Goal: Task Accomplishment & Management: Complete application form

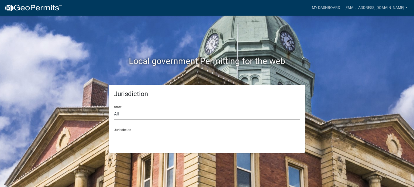
click at [119, 113] on select "All [US_STATE] [US_STATE] [US_STATE] [US_STATE] [US_STATE] [US_STATE] [US_STATE…" at bounding box center [207, 114] width 186 height 11
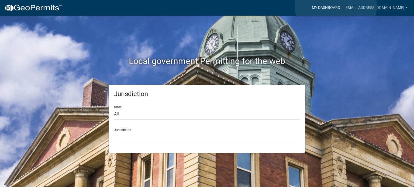
click at [336, 6] on link "My Dashboard" at bounding box center [326, 8] width 33 height 10
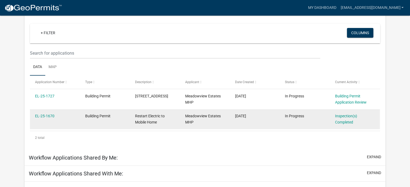
scroll to position [44, 0]
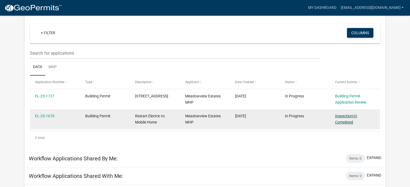
click at [345, 120] on link "Inspection(s) Completed" at bounding box center [346, 119] width 22 height 11
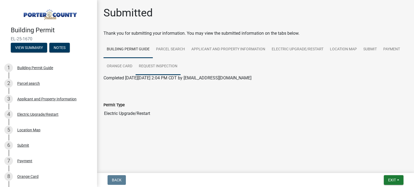
click at [160, 65] on link "Request Inspection" at bounding box center [158, 66] width 45 height 17
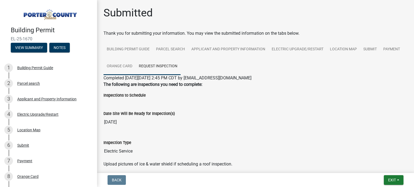
click at [127, 65] on link "Orange Card" at bounding box center [119, 66] width 32 height 17
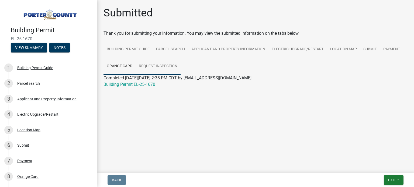
click at [156, 64] on link "Request Inspection" at bounding box center [158, 66] width 45 height 17
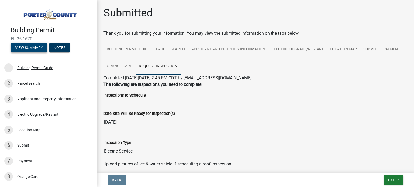
click at [34, 45] on button "View Summary" at bounding box center [29, 48] width 36 height 10
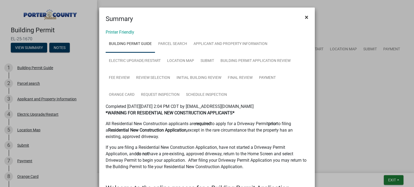
click at [305, 15] on span "×" at bounding box center [307, 17] width 4 height 8
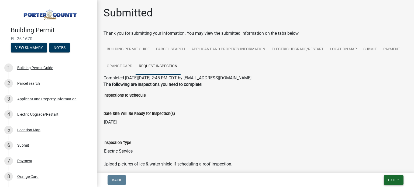
click at [392, 180] on span "Exit" at bounding box center [392, 180] width 8 height 4
click at [377, 163] on button "Save & Exit" at bounding box center [382, 166] width 43 height 13
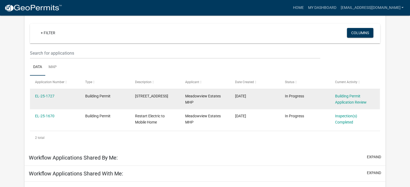
scroll to position [44, 0]
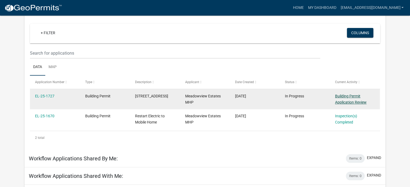
click at [353, 101] on link "Building Permit Application Review" at bounding box center [351, 99] width 32 height 11
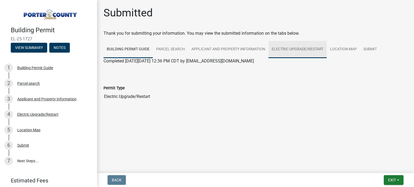
click at [302, 49] on link "Electric Upgrade/Restart" at bounding box center [297, 49] width 58 height 17
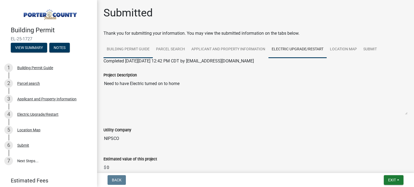
click at [136, 47] on link "Building Permit Guide" at bounding box center [127, 49] width 49 height 17
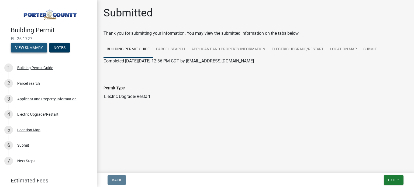
click at [34, 44] on button "View Summary" at bounding box center [29, 48] width 36 height 10
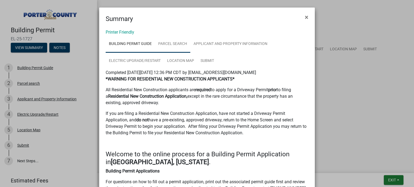
click at [167, 41] on link "Parcel search" at bounding box center [172, 44] width 35 height 17
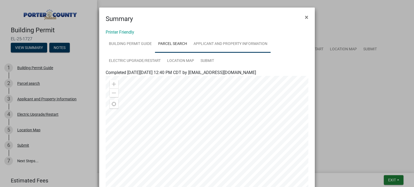
click at [233, 44] on link "Applicant and Property Information" at bounding box center [230, 44] width 80 height 17
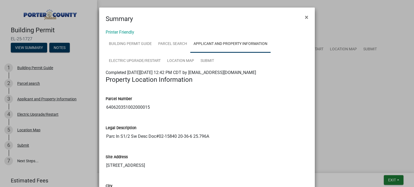
drag, startPoint x: 149, startPoint y: 106, endPoint x: 105, endPoint y: 104, distance: 44.0
click at [106, 103] on input "640620351002000015" at bounding box center [207, 107] width 203 height 11
click at [305, 17] on span "×" at bounding box center [307, 17] width 4 height 8
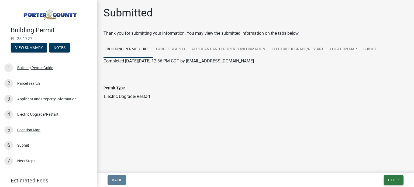
click at [388, 181] on span "Exit" at bounding box center [392, 180] width 8 height 4
click at [373, 167] on button "Save & Exit" at bounding box center [382, 166] width 43 height 13
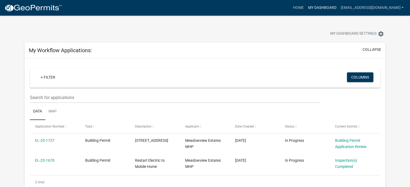
click at [338, 6] on link "My Dashboard" at bounding box center [322, 8] width 33 height 10
click at [306, 8] on link "Home" at bounding box center [298, 8] width 15 height 10
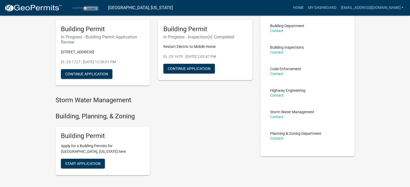
scroll to position [81, 0]
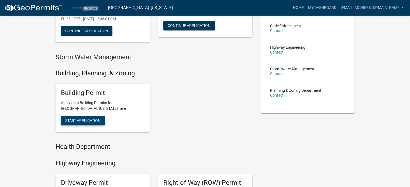
click at [89, 122] on span "Start Application" at bounding box center [82, 121] width 35 height 4
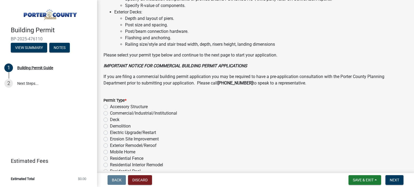
scroll to position [435, 0]
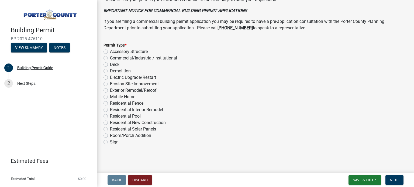
click at [110, 78] on label "Electric Upgrade/Restart" at bounding box center [133, 77] width 46 height 6
click at [110, 78] on input "Electric Upgrade/Restart" at bounding box center [112, 76] width 4 height 4
radio input "true"
click at [389, 179] on button "Next" at bounding box center [394, 180] width 18 height 10
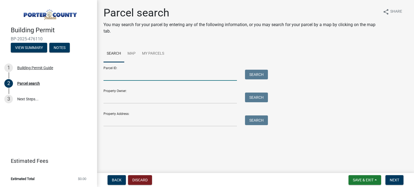
click at [112, 75] on input "Parcel ID:" at bounding box center [169, 75] width 133 height 11
paste input "640620351002000015"
type input "640620351002000015"
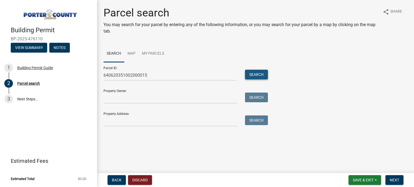
click at [258, 74] on button "Search" at bounding box center [256, 75] width 23 height 10
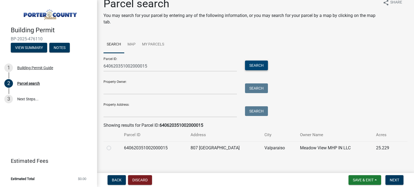
scroll to position [13, 0]
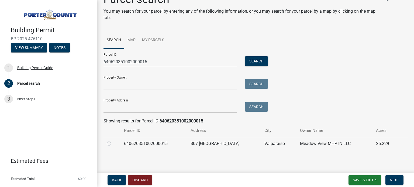
drag, startPoint x: 109, startPoint y: 144, endPoint x: 114, endPoint y: 143, distance: 5.1
click at [113, 141] on label at bounding box center [113, 141] width 0 height 0
click at [113, 144] on input "radio" at bounding box center [115, 143] width 4 height 4
radio input "true"
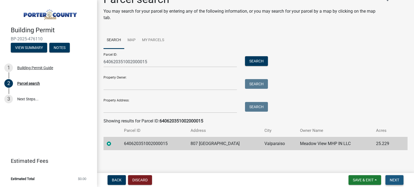
click at [393, 180] on span "Next" at bounding box center [394, 180] width 9 height 4
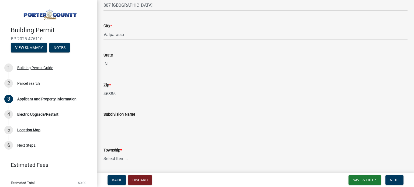
scroll to position [135, 0]
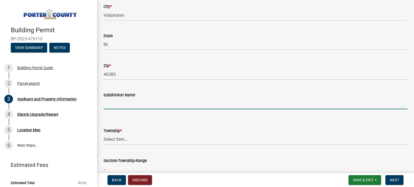
click at [125, 103] on input "Subdivision Name" at bounding box center [255, 103] width 304 height 11
type input "Meadowview Estates"
click at [123, 137] on select "Select Item... [PERSON_NAME][GEOGRAPHIC_DATA] [PERSON_NAME][GEOGRAPHIC_DATA] [G…" at bounding box center [255, 139] width 304 height 11
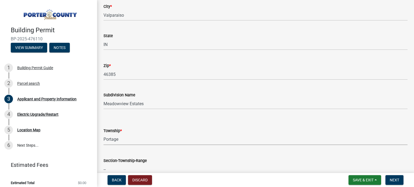
click at [103, 134] on select "Select Item... [PERSON_NAME][GEOGRAPHIC_DATA] [PERSON_NAME][GEOGRAPHIC_DATA] [G…" at bounding box center [255, 139] width 304 height 11
select select "3ef279d8-364d-4472-9edf-8c32643de6c0"
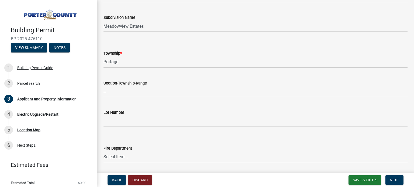
scroll to position [216, 0]
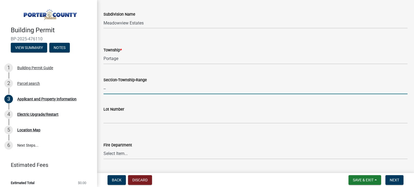
click at [126, 92] on input "--" at bounding box center [255, 88] width 304 height 11
type input "VALPARAISO"
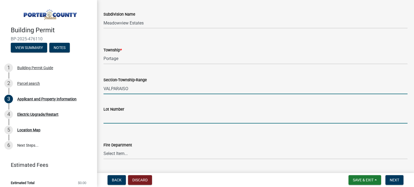
click at [129, 119] on input "Lot Number" at bounding box center [255, 118] width 304 height 11
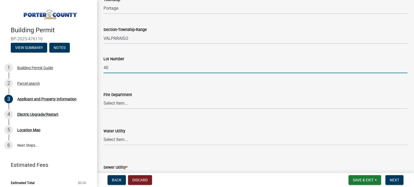
scroll to position [270, 0]
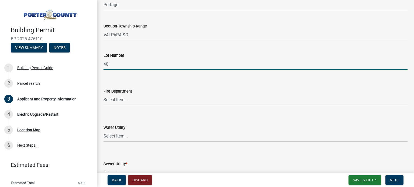
type input "40"
click at [132, 102] on select "Select Item... [PERSON_NAME] [PERSON_NAME] Harbor [PERSON_NAME] Grove [PERSON_N…" at bounding box center [255, 100] width 304 height 11
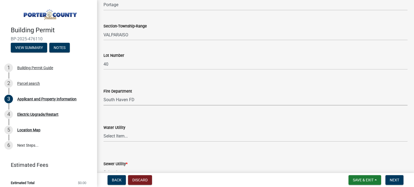
click at [103, 95] on select "Select Item... [PERSON_NAME] [PERSON_NAME] Harbor [PERSON_NAME] Grove [PERSON_N…" at bounding box center [255, 100] width 304 height 11
select select "11d93a7a-828a-4929-8b59-6ed29e093f33"
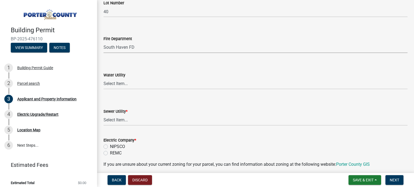
scroll to position [323, 0]
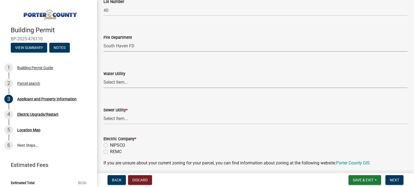
click at [119, 82] on select "Select Item... Aqua [US_STATE] Inc Damon Run [US_STATE] American Water Nature W…" at bounding box center [255, 82] width 304 height 11
click at [103, 77] on select "Select Item... Aqua [US_STATE] Inc Damon Run [US_STATE] American Water Nature W…" at bounding box center [255, 82] width 304 height 11
select select "db0db83b-c29e-42ac-bfa8-291173216fe4"
click at [125, 120] on select "Select Item... Aqua [US_STATE] Inc Damon Run Falling Waters Lake Eliza - LEACD …" at bounding box center [255, 118] width 304 height 11
click at [103, 113] on select "Select Item... Aqua [US_STATE] Inc Damon Run Falling Waters Lake Eliza - LEACD …" at bounding box center [255, 118] width 304 height 11
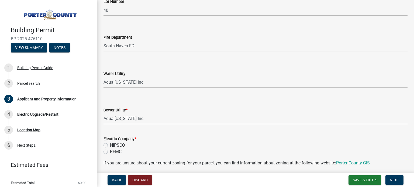
select select "ad46db9b-b68a-4590-8d08-f4fb10f3ead6"
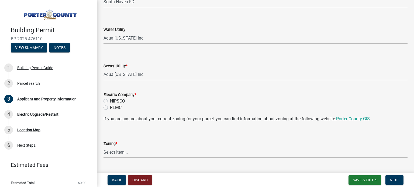
scroll to position [377, 0]
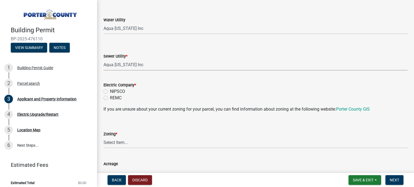
click at [110, 91] on label "NIPSCO" at bounding box center [117, 91] width 15 height 6
click at [110, 91] on input "NIPSCO" at bounding box center [112, 90] width 4 height 4
radio input "true"
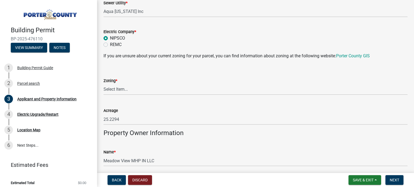
scroll to position [431, 0]
click at [116, 85] on select "Select Item... A1 A2 CH CM CN I1 I2 I3 IN MP OT P1 P2 PUD R1 R2 R3 R4 RL RR" at bounding box center [255, 89] width 304 height 11
click at [103, 84] on select "Select Item... A1 A2 CH CM CN I1 I2 I3 IN MP OT P1 P2 PUD R1 R2 R3 R4 RL RR" at bounding box center [255, 89] width 304 height 11
select select "18ba4a0f-4256-479c-a70a-5d2e95ae2216"
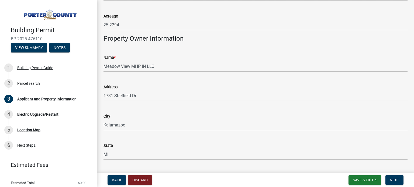
scroll to position [539, 0]
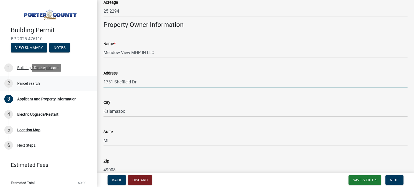
drag, startPoint x: 142, startPoint y: 81, endPoint x: 90, endPoint y: 81, distance: 52.0
click at [89, 81] on div "Building Permit BP-2025-476110 View Summary Notes 1 Building Permit Guide 2 Par…" at bounding box center [207, 93] width 414 height 187
type input "[STREET_ADDRESS]"
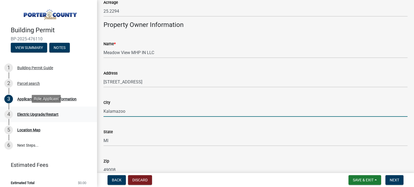
drag, startPoint x: 126, startPoint y: 110, endPoint x: 92, endPoint y: 114, distance: 34.8
click at [92, 114] on div "Building Permit BP-2025-476110 View Summary Notes 1 Building Permit Guide 2 Par…" at bounding box center [207, 93] width 414 height 187
type input "[GEOGRAPHIC_DATA]"
drag, startPoint x: 176, startPoint y: 121, endPoint x: 140, endPoint y: 126, distance: 36.7
click at [140, 126] on div "State [US_STATE]" at bounding box center [255, 133] width 304 height 25
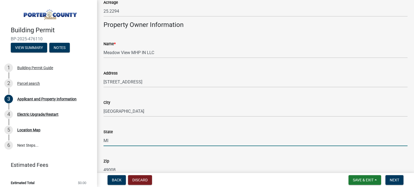
click at [115, 139] on input "MI" at bounding box center [255, 140] width 304 height 11
click at [112, 141] on input "MI" at bounding box center [255, 140] width 304 height 11
type input "M"
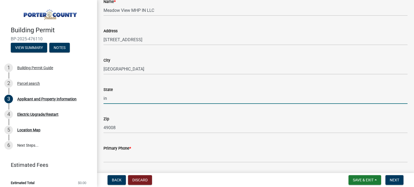
scroll to position [593, 0]
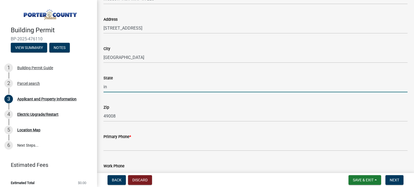
type input "in"
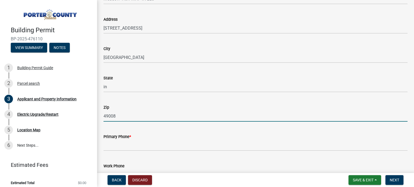
drag, startPoint x: 116, startPoint y: 115, endPoint x: 97, endPoint y: 117, distance: 19.7
click at [97, 117] on div "Building Permit BP-2025-476110 View Summary Notes 1 Building Permit Guide 2 Par…" at bounding box center [207, 93] width 414 height 187
type input "60618"
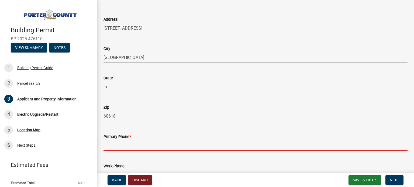
click at [118, 147] on input "Primary Phone *" at bounding box center [255, 145] width 304 height 11
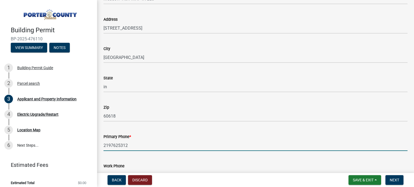
type input "2197625312"
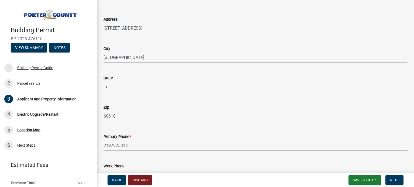
click at [198, 157] on div "Work Phone" at bounding box center [255, 168] width 304 height 25
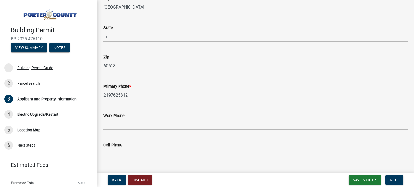
scroll to position [647, 0]
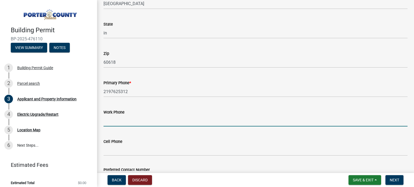
click at [111, 125] on input "Work Phone" at bounding box center [255, 121] width 304 height 11
type input "2197625312"
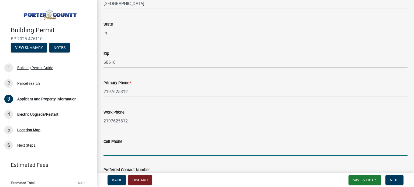
click at [112, 151] on input "Cell Phone" at bounding box center [255, 150] width 304 height 11
type input "2193093778"
click at [136, 160] on form "Preferred Contact Number Primary Work Cell" at bounding box center [255, 176] width 304 height 32
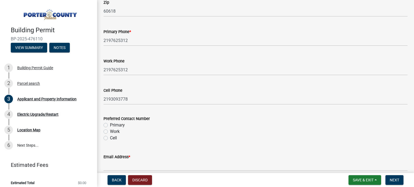
scroll to position [701, 0]
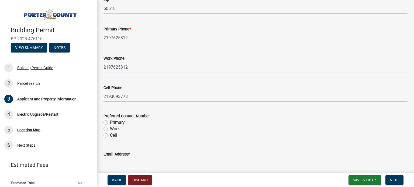
click at [110, 128] on label "Work" at bounding box center [115, 129] width 10 height 6
click at [110, 128] on input "Work" at bounding box center [112, 128] width 4 height 4
radio input "true"
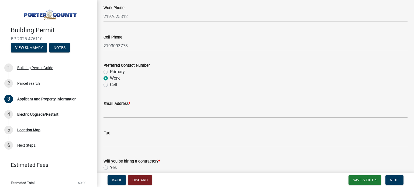
scroll to position [755, 0]
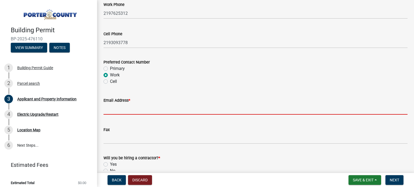
click at [117, 112] on input "Email Address *" at bounding box center [255, 109] width 304 height 11
type input "[EMAIL_ADDRESS][DOMAIN_NAME]"
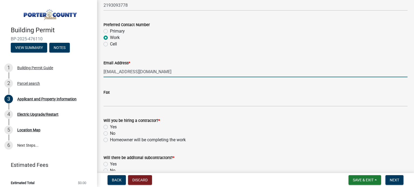
scroll to position [809, 0]
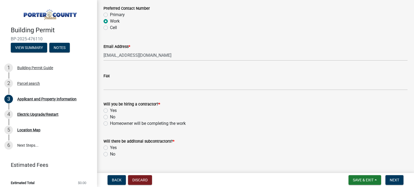
click at [110, 116] on label "No" at bounding box center [112, 117] width 5 height 6
click at [110, 116] on input "No" at bounding box center [112, 116] width 4 height 4
radio input "true"
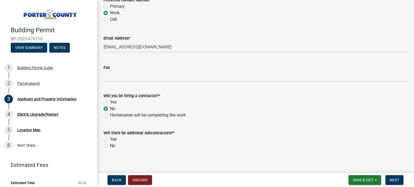
scroll to position [821, 0]
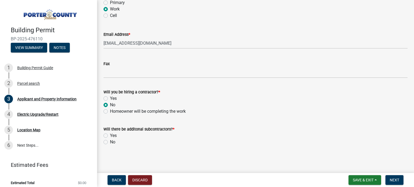
click at [110, 141] on label "No" at bounding box center [112, 142] width 5 height 6
click at [110, 141] on input "No" at bounding box center [112, 141] width 4 height 4
radio input "true"
click at [393, 180] on span "Next" at bounding box center [394, 180] width 9 height 4
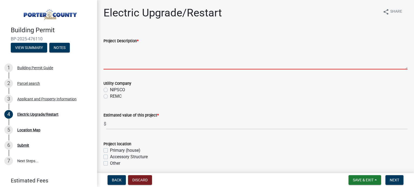
click at [132, 61] on textarea "Project Description *" at bounding box center [255, 56] width 304 height 25
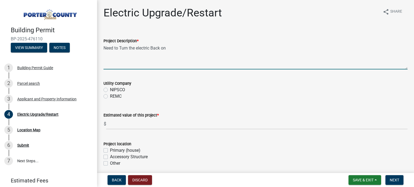
type textarea "Need to Turn the electric Back on"
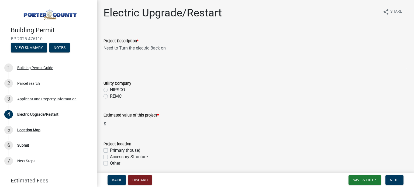
click at [110, 90] on label "NIPSCO" at bounding box center [117, 90] width 15 height 6
click at [110, 90] on input "NIPSCO" at bounding box center [112, 89] width 4 height 4
radio input "true"
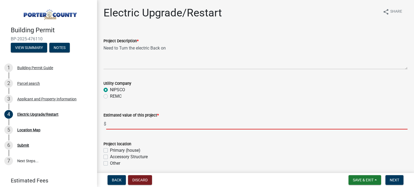
click at [131, 122] on input "text" at bounding box center [256, 124] width 301 height 11
type input "0"
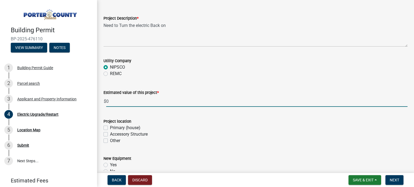
scroll to position [54, 0]
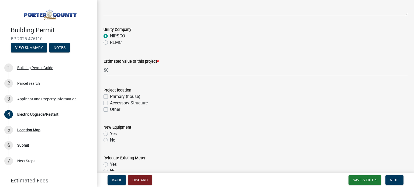
click at [110, 96] on label "Primary (house)" at bounding box center [125, 97] width 30 height 6
click at [110, 96] on input "Primary (house)" at bounding box center [112, 96] width 4 height 4
checkbox input "true"
checkbox input "false"
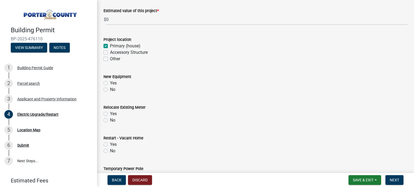
scroll to position [108, 0]
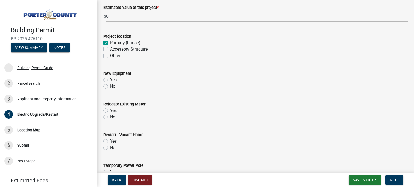
click at [110, 85] on label "No" at bounding box center [112, 86] width 5 height 6
click at [110, 85] on input "No" at bounding box center [112, 85] width 4 height 4
radio input "true"
click at [110, 116] on label "No" at bounding box center [112, 117] width 5 height 6
click at [110, 116] on input "No" at bounding box center [112, 116] width 4 height 4
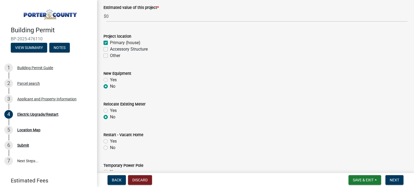
radio input "true"
click at [110, 141] on label "Yes" at bounding box center [113, 141] width 7 height 6
click at [110, 141] on input "Yes" at bounding box center [112, 140] width 4 height 4
radio input "true"
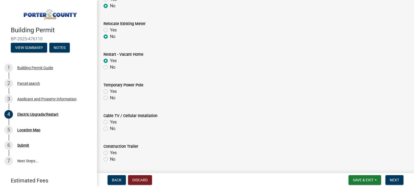
scroll to position [189, 0]
click at [110, 98] on label "No" at bounding box center [112, 98] width 5 height 6
click at [110, 98] on input "No" at bounding box center [112, 97] width 4 height 4
radio input "true"
click at [110, 128] on label "No" at bounding box center [112, 128] width 5 height 6
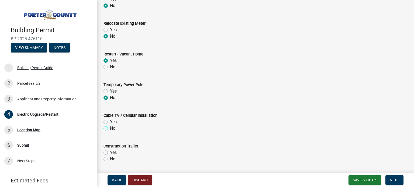
click at [110, 128] on input "No" at bounding box center [112, 127] width 4 height 4
radio input "true"
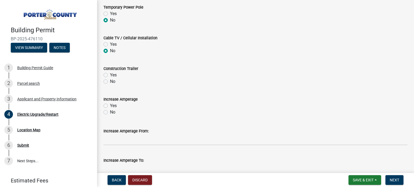
scroll to position [270, 0]
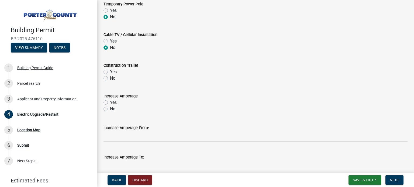
click at [110, 79] on label "No" at bounding box center [112, 78] width 5 height 6
click at [110, 79] on input "No" at bounding box center [112, 77] width 4 height 4
radio input "true"
click at [110, 108] on label "No" at bounding box center [112, 109] width 5 height 6
click at [110, 108] on input "No" at bounding box center [112, 108] width 4 height 4
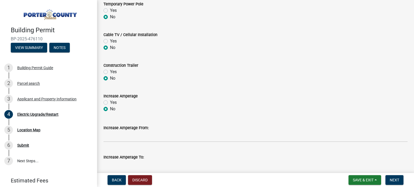
radio input "true"
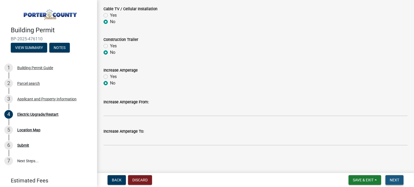
click at [396, 181] on span "Next" at bounding box center [394, 180] width 9 height 4
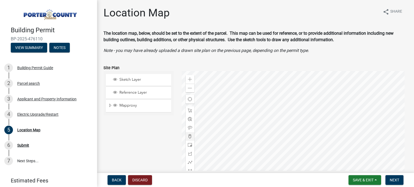
click at [186, 140] on div at bounding box center [190, 136] width 9 height 9
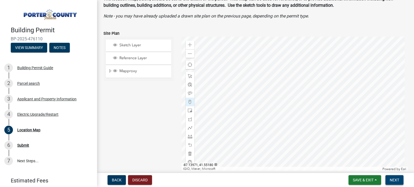
click at [392, 177] on nav "Back Discard Save & Exit Save Save & Exit Next" at bounding box center [255, 180] width 317 height 14
click at [392, 180] on span "Next" at bounding box center [394, 180] width 9 height 4
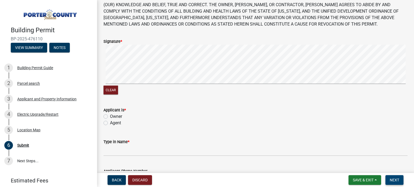
scroll to position [37, 0]
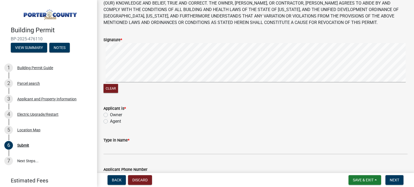
click at [110, 123] on label "Agent" at bounding box center [115, 121] width 11 height 6
click at [110, 122] on input "Agent" at bounding box center [112, 120] width 4 height 4
radio input "true"
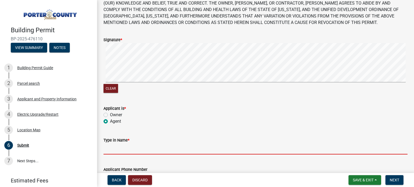
click at [142, 150] on input "Type in Name *" at bounding box center [255, 149] width 304 height 11
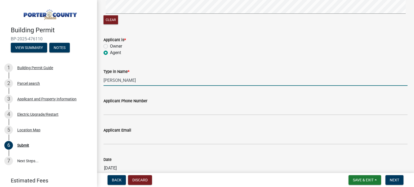
scroll to position [118, 0]
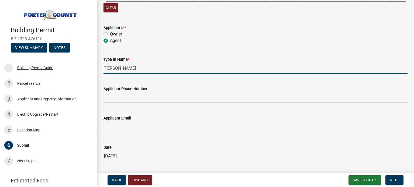
type input "[PERSON_NAME]"
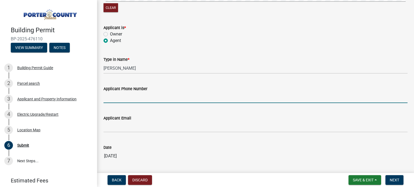
click at [118, 97] on input "Applicant Phone Number" at bounding box center [255, 97] width 304 height 11
type input "[PHONE_NUMBER]"
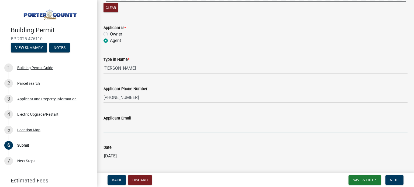
click at [111, 130] on input "Applicant Email" at bounding box center [255, 127] width 304 height 11
type input "[EMAIL_ADDRESS][DOMAIN_NAME]"
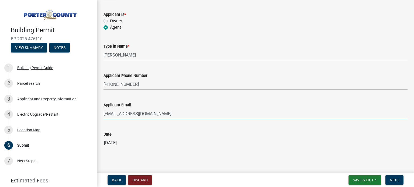
scroll to position [137, 0]
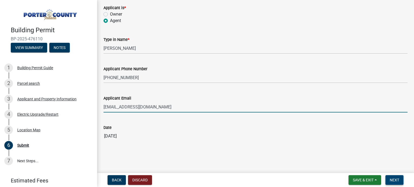
click at [391, 181] on span "Next" at bounding box center [394, 180] width 9 height 4
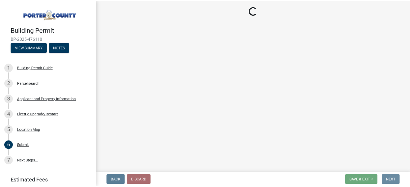
scroll to position [0, 0]
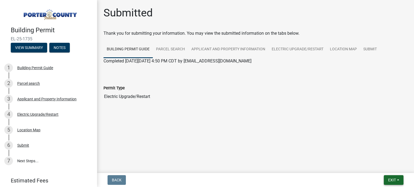
click at [396, 178] on button "Exit" at bounding box center [394, 180] width 20 height 10
click at [381, 165] on button "Save & Exit" at bounding box center [382, 166] width 43 height 13
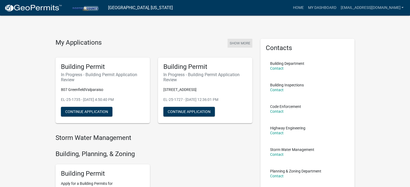
click at [235, 41] on button "Show More" at bounding box center [239, 43] width 25 height 9
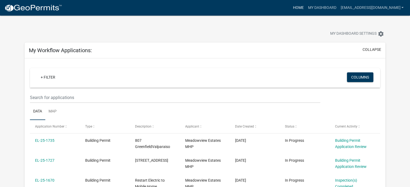
click at [306, 8] on link "Home" at bounding box center [298, 8] width 15 height 10
